Goal: Navigation & Orientation: Find specific page/section

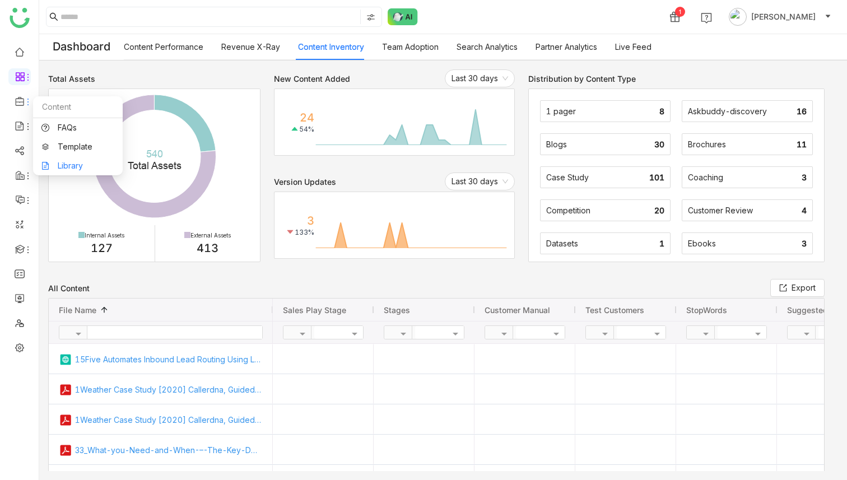
click at [74, 162] on link "Library" at bounding box center [77, 166] width 73 height 8
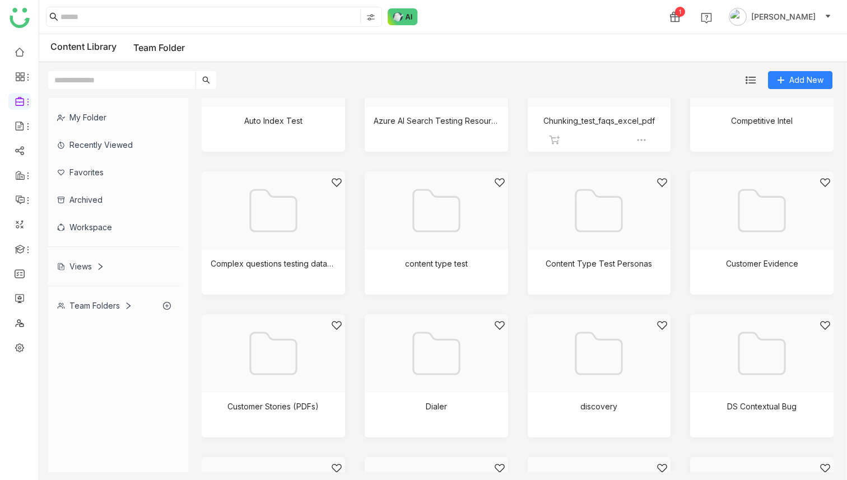
scroll to position [216, 0]
click at [586, 206] on div at bounding box center [595, 221] width 124 height 95
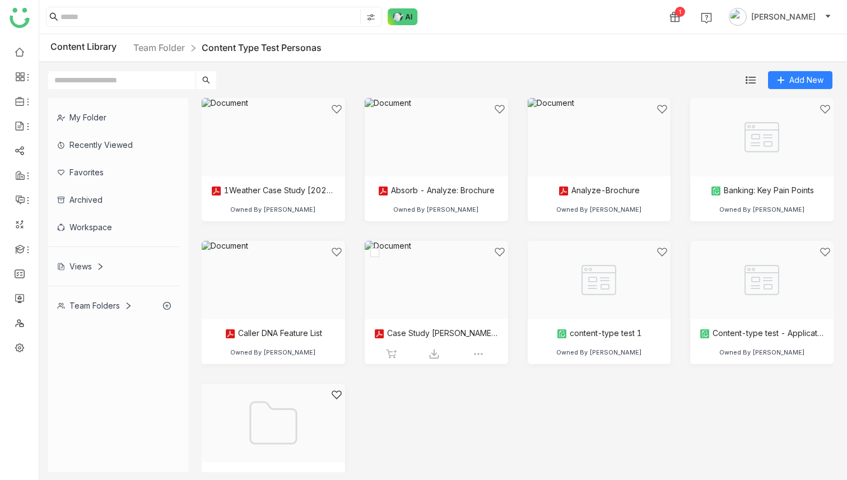
click at [444, 259] on div at bounding box center [432, 293] width 124 height 95
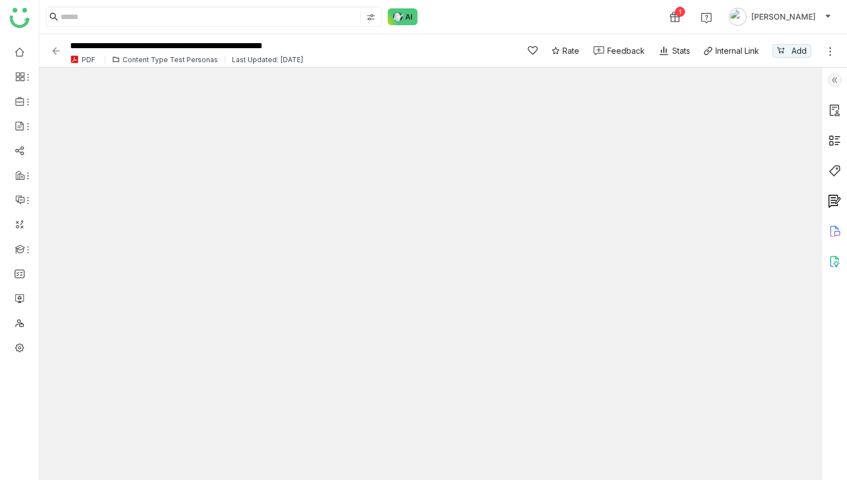
click at [833, 81] on img at bounding box center [834, 79] width 13 height 13
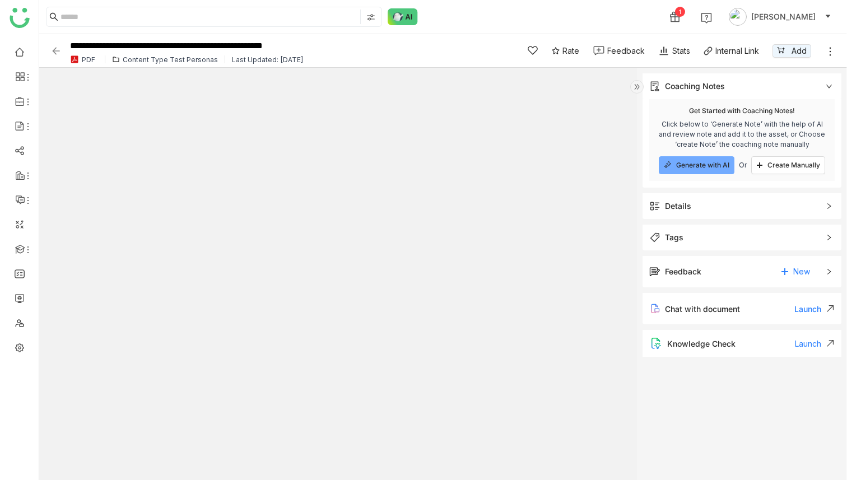
click at [701, 209] on span "Details" at bounding box center [734, 206] width 170 height 12
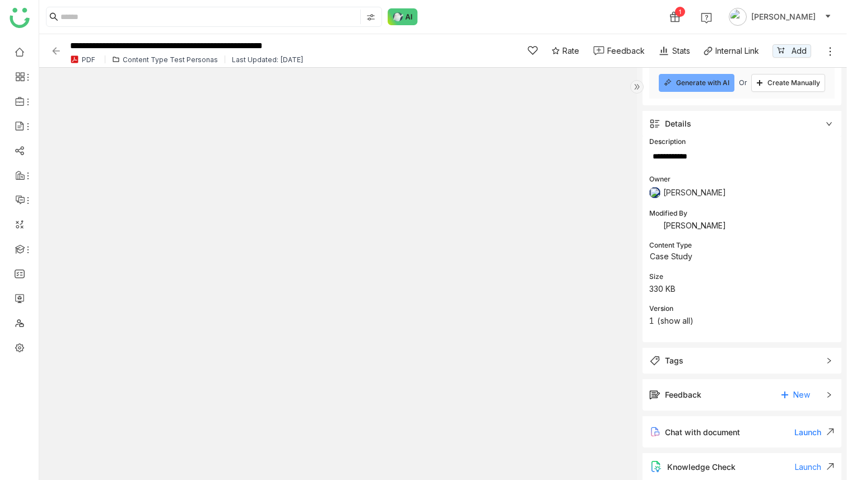
scroll to position [88, 0]
